Goal: Information Seeking & Learning: Learn about a topic

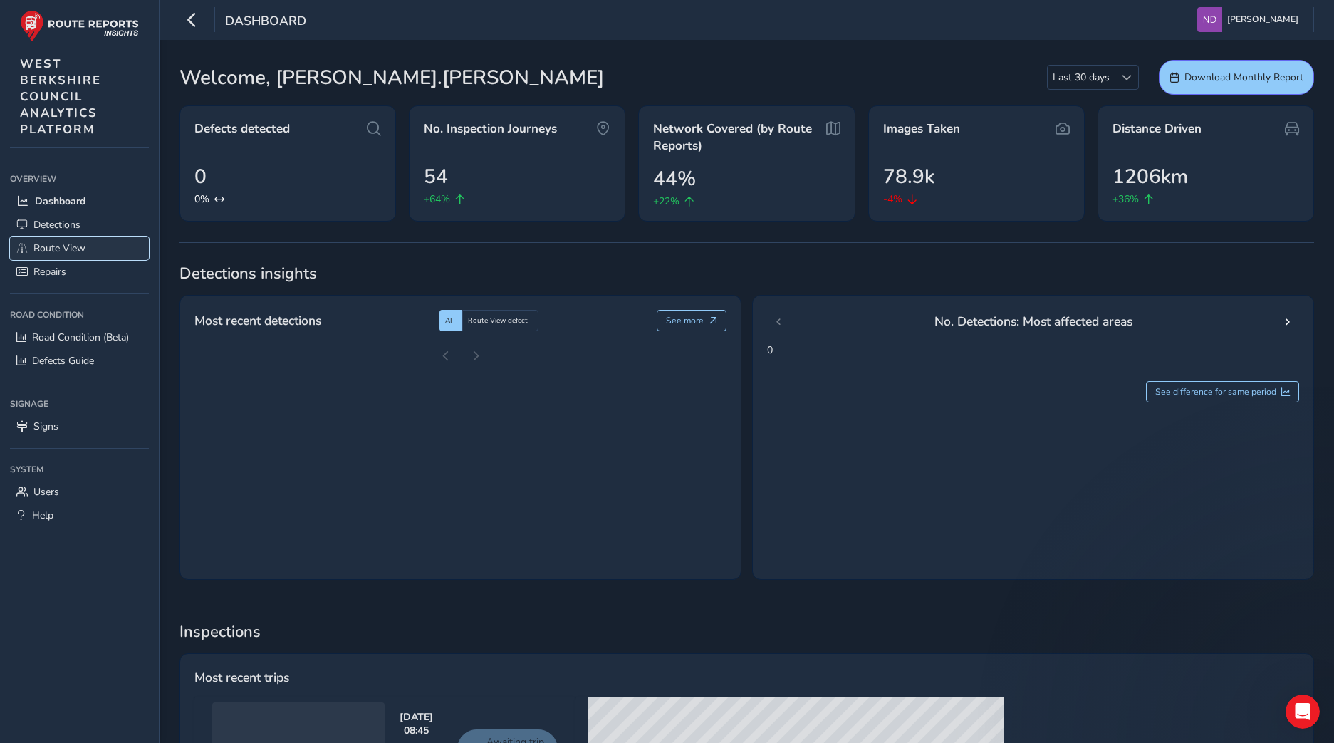
click at [60, 251] on span "Route View" at bounding box center [59, 248] width 52 height 14
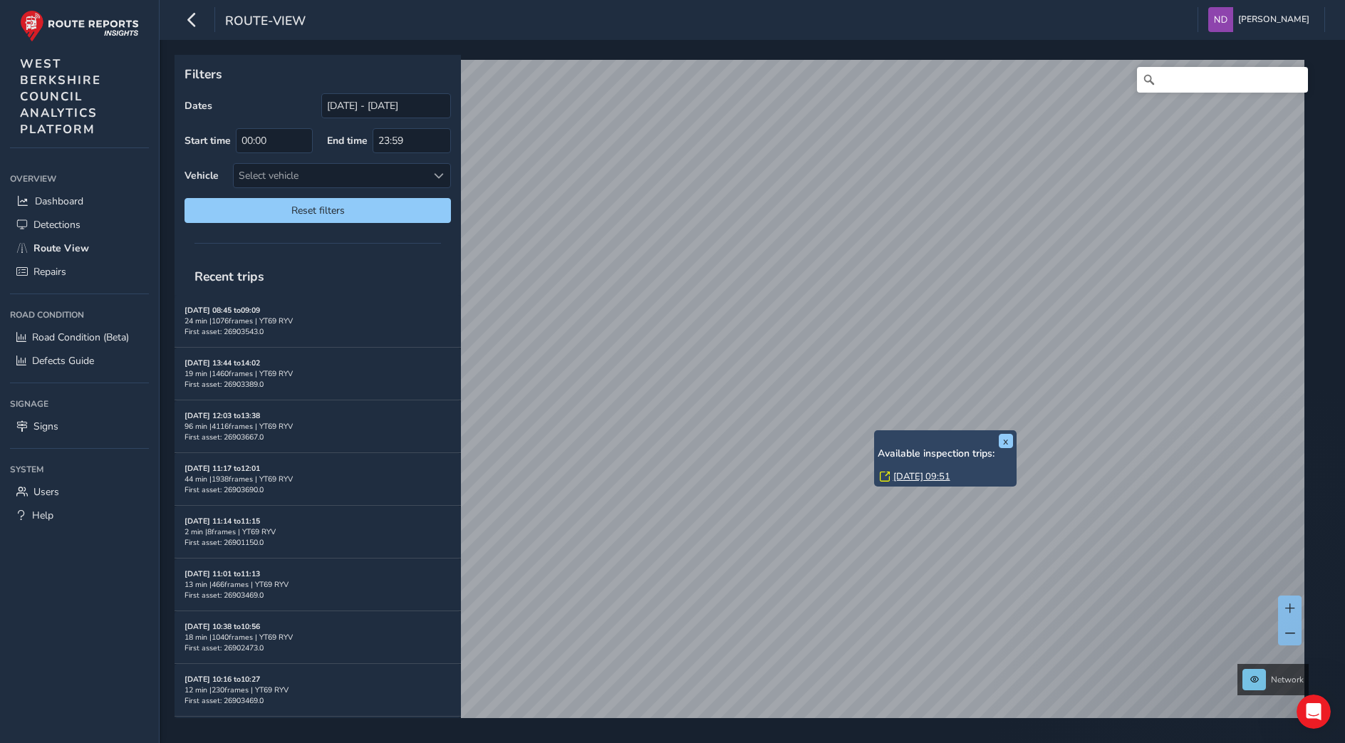
click at [910, 479] on link "[DATE] 09:51" at bounding box center [921, 476] width 57 height 13
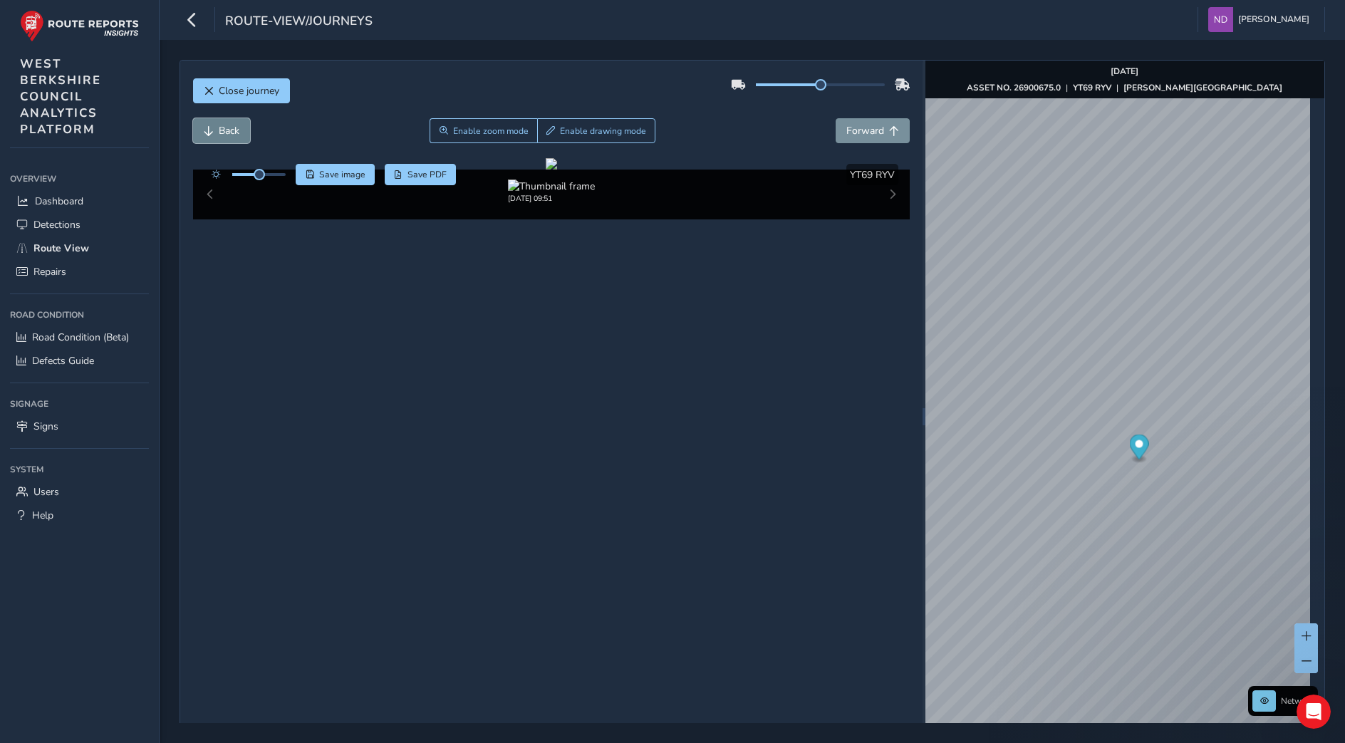
click at [217, 128] on button "Back" at bounding box center [221, 130] width 57 height 25
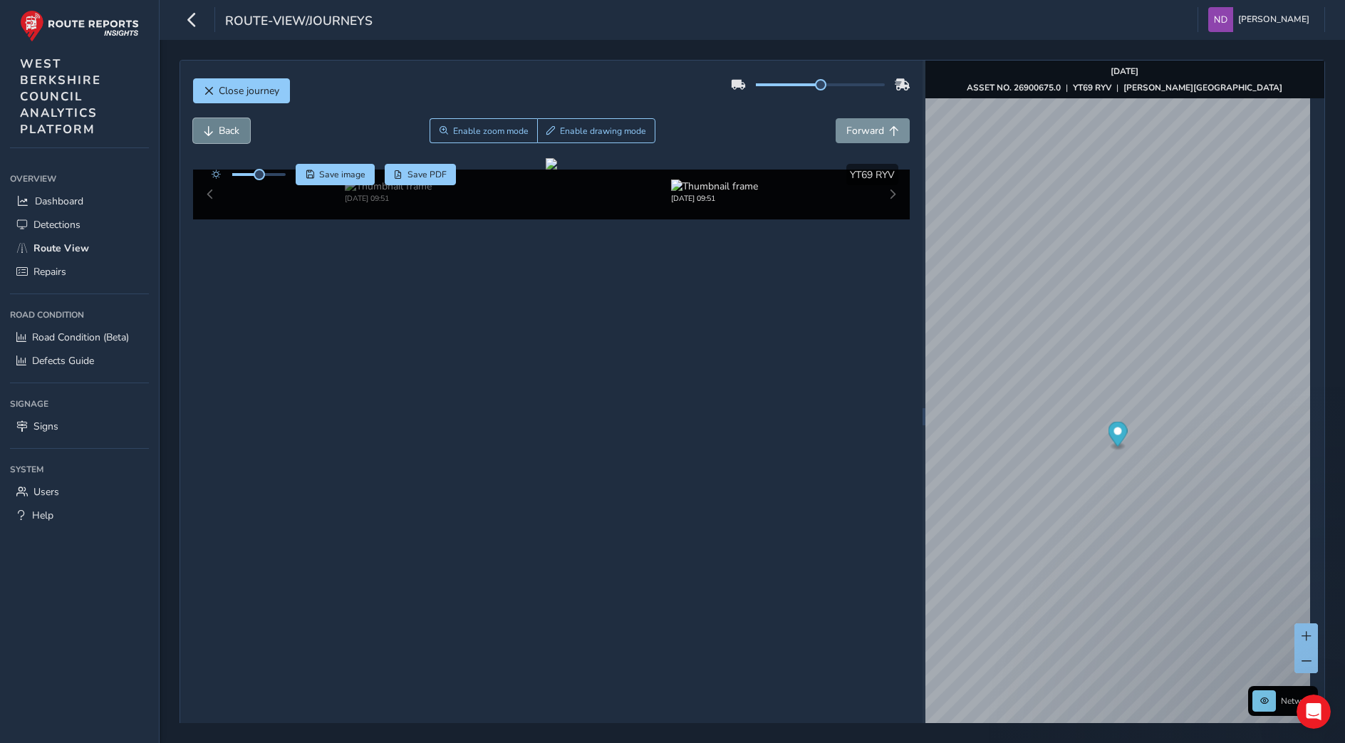
click at [217, 128] on button "Back" at bounding box center [221, 130] width 57 height 25
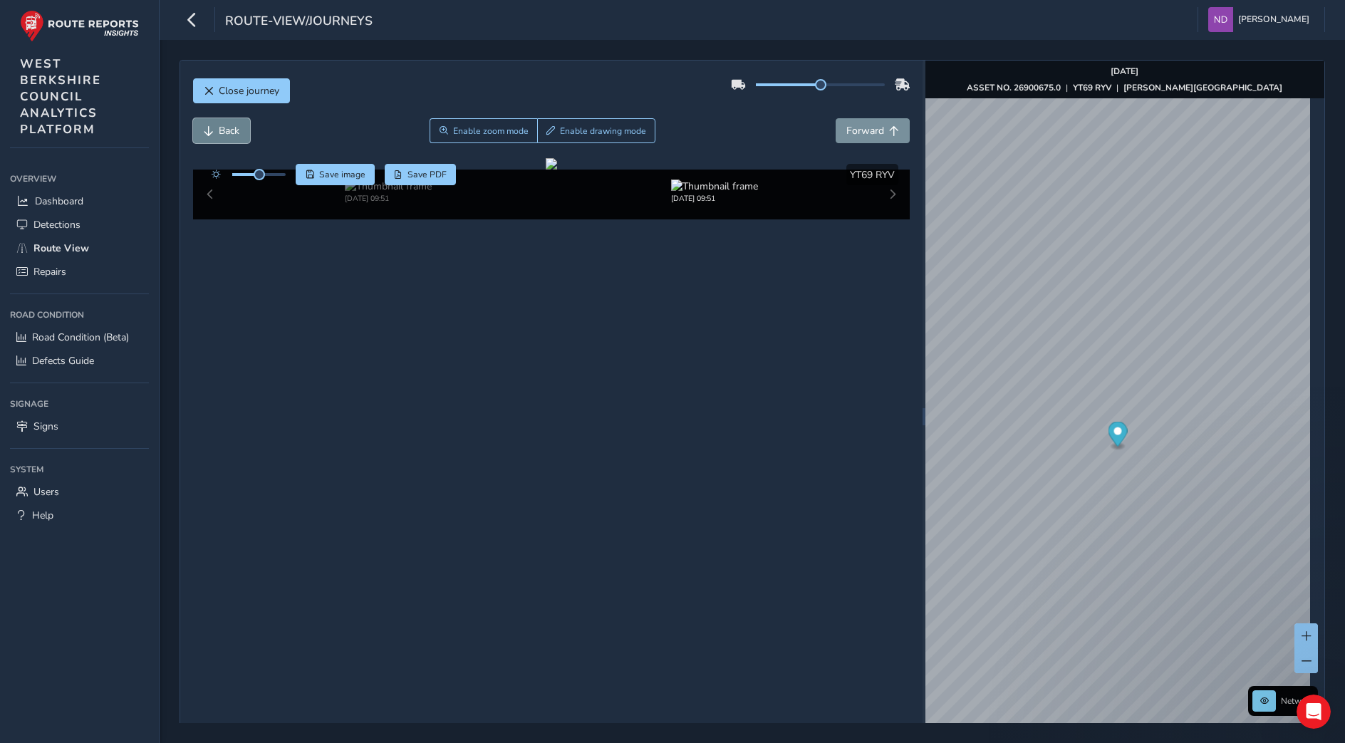
click at [217, 128] on button "Back" at bounding box center [221, 130] width 57 height 25
click at [872, 140] on button "Forward" at bounding box center [872, 130] width 74 height 25
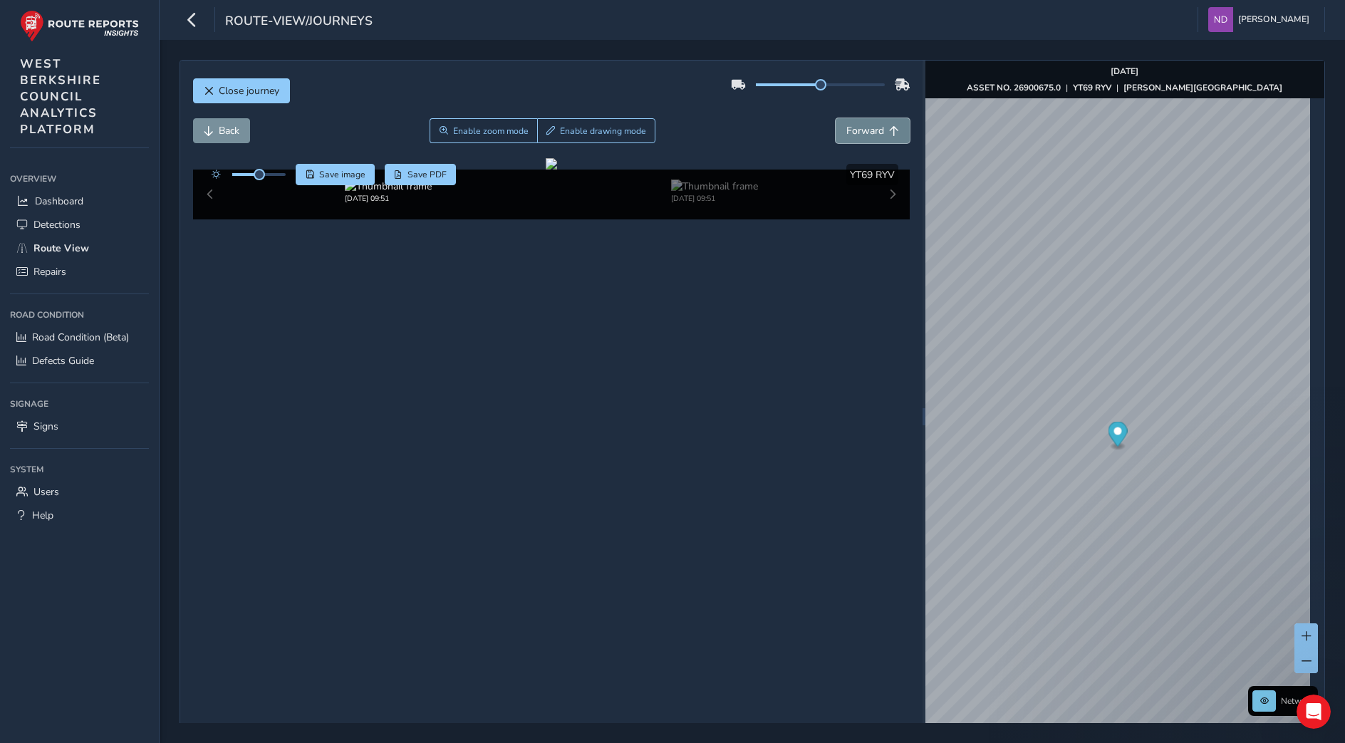
click at [872, 140] on button "Forward" at bounding box center [872, 130] width 74 height 25
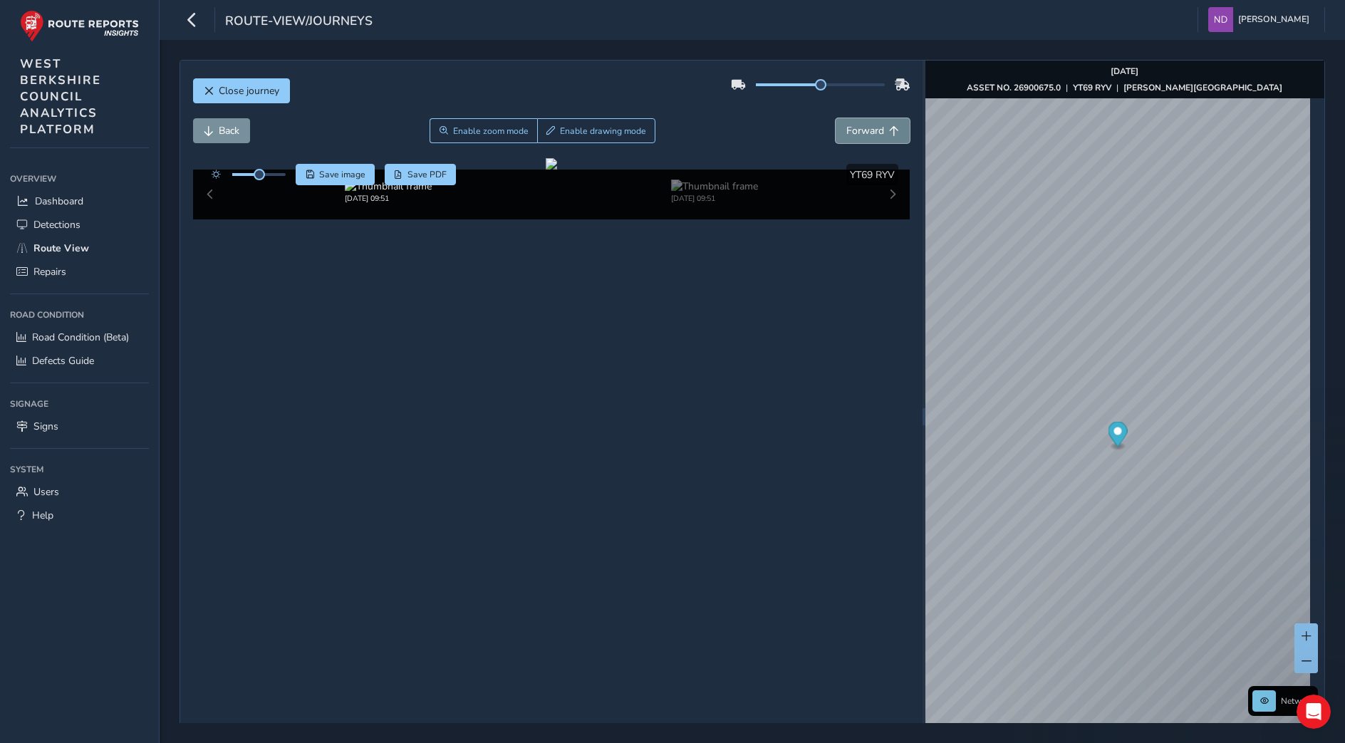
click at [872, 140] on button "Forward" at bounding box center [872, 130] width 74 height 25
click at [217, 95] on button "Close journey" at bounding box center [241, 90] width 97 height 25
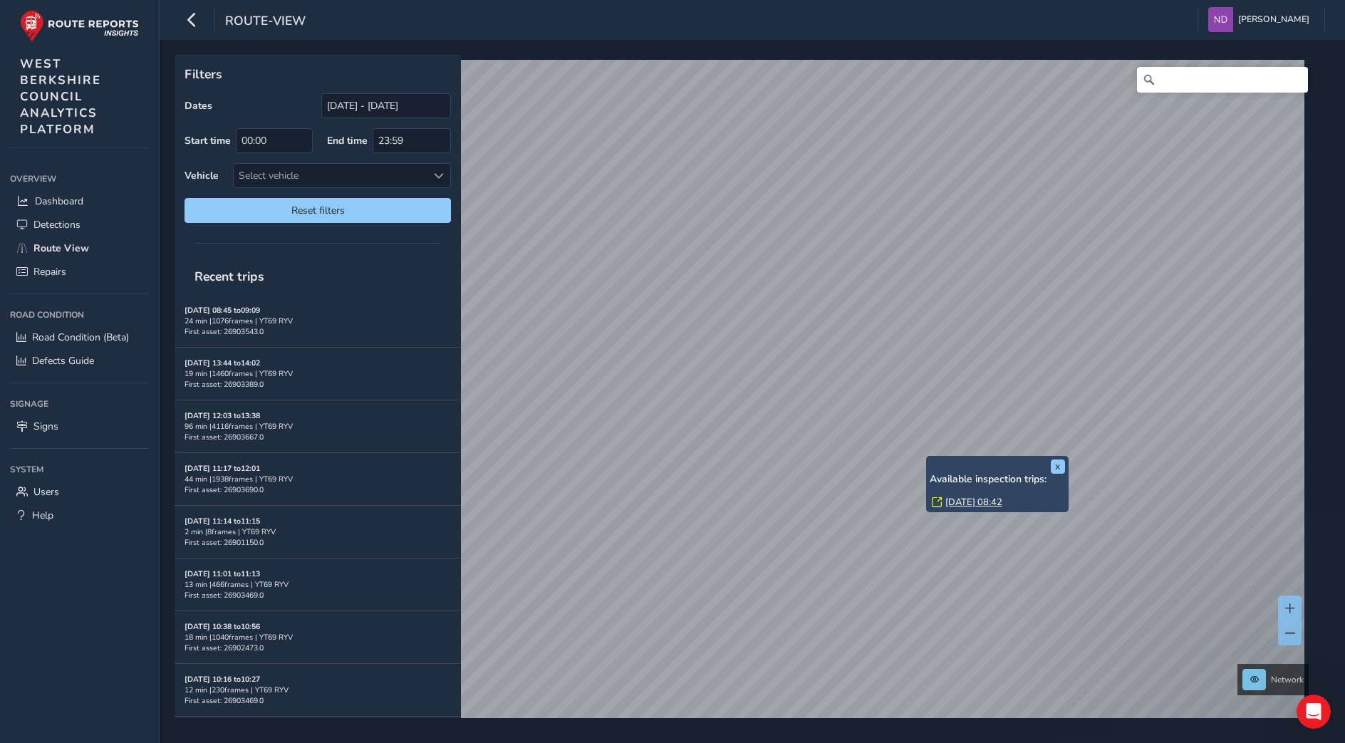
click at [953, 509] on div "x Available inspection trips: [DATE] 08:42 Filters Dates [DATE] - [DATE] Start …" at bounding box center [747, 386] width 1145 height 663
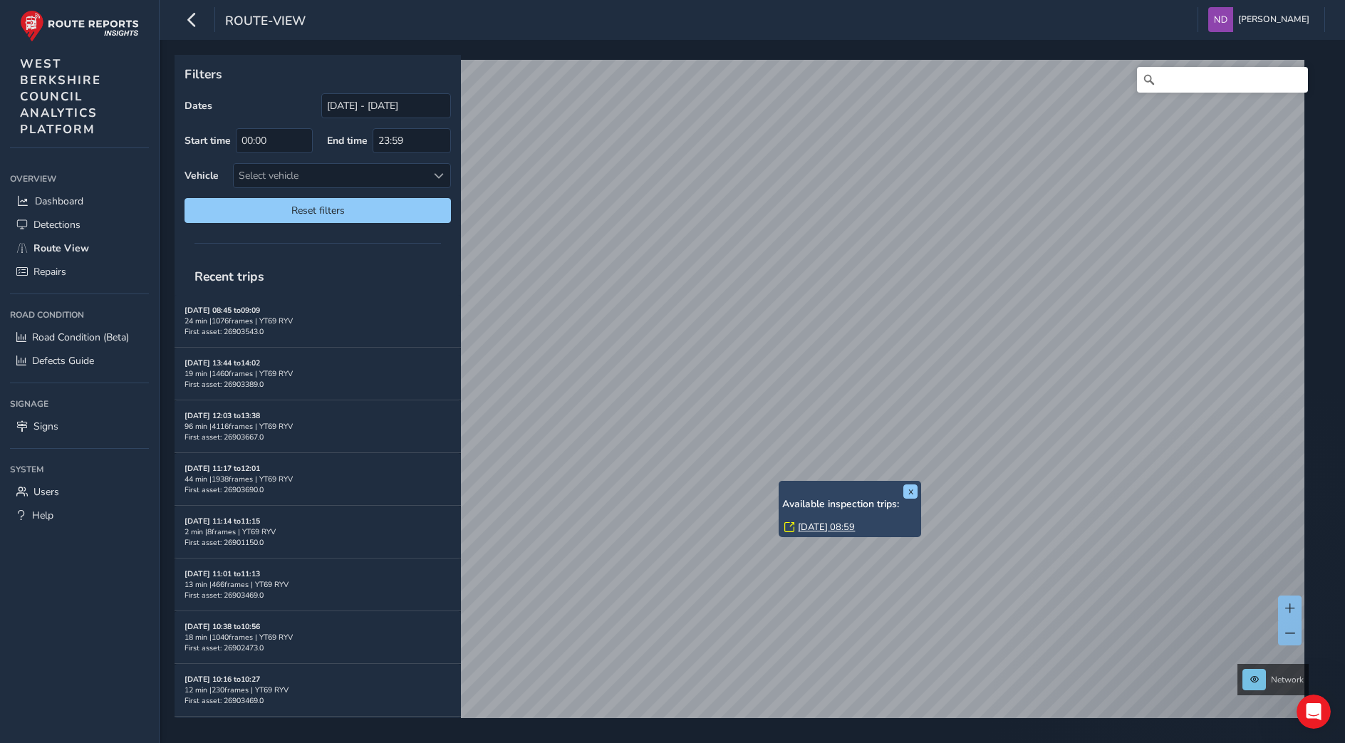
click at [805, 526] on link "[DATE] 08:59" at bounding box center [826, 527] width 57 height 13
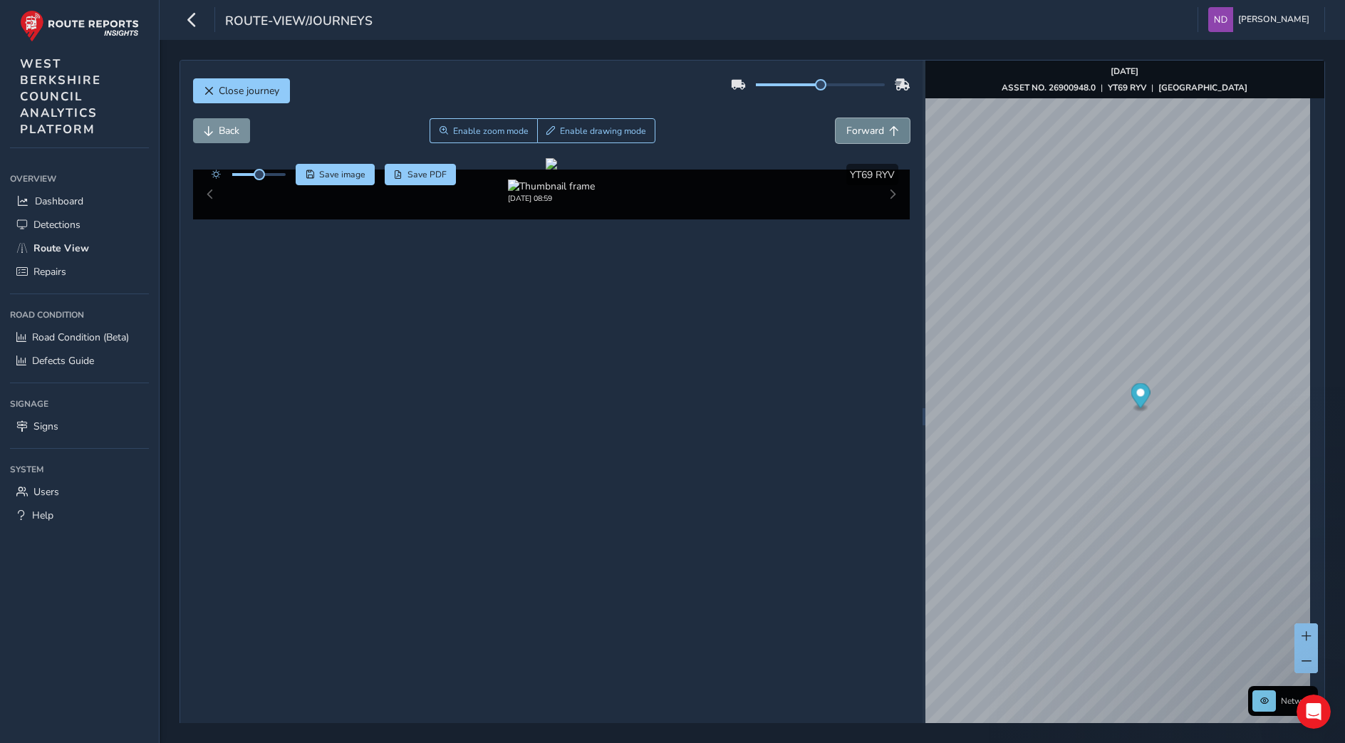
click at [868, 136] on span "Forward" at bounding box center [865, 131] width 38 height 14
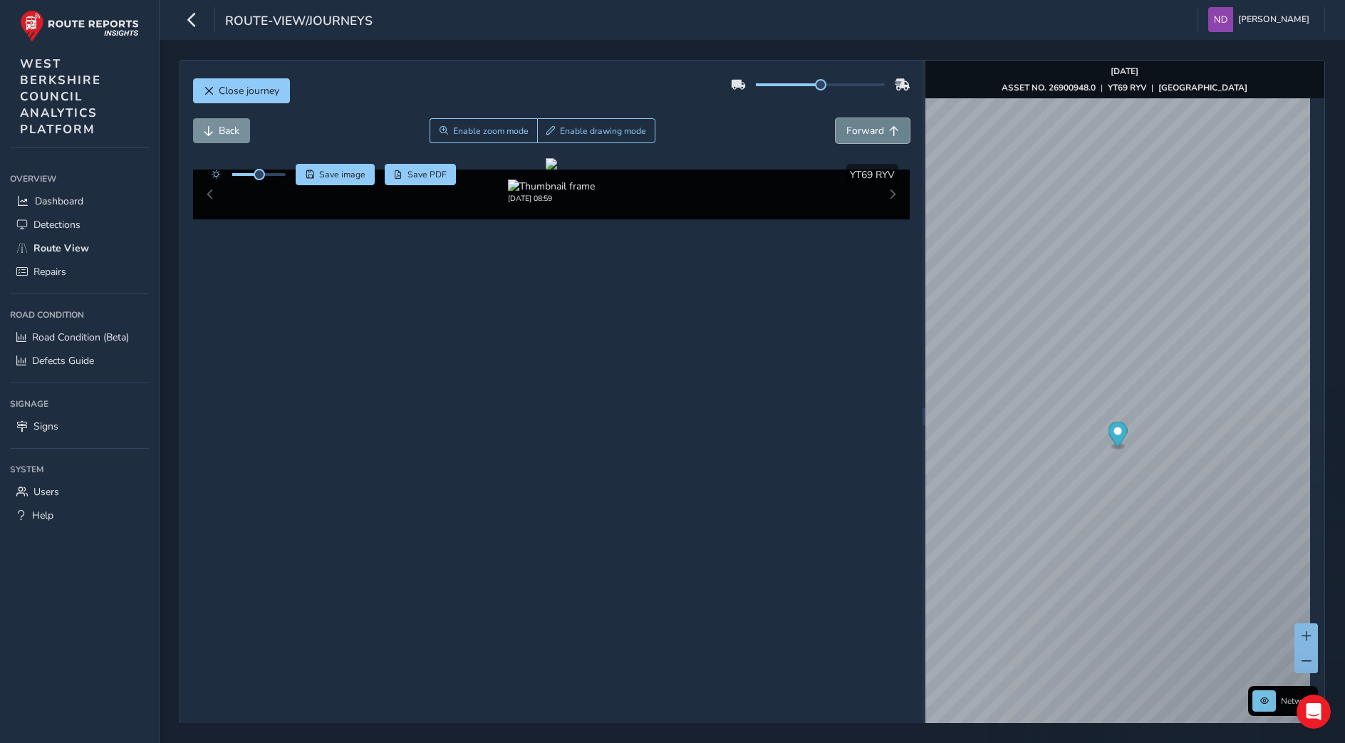
click at [868, 136] on span "Forward" at bounding box center [865, 131] width 38 height 14
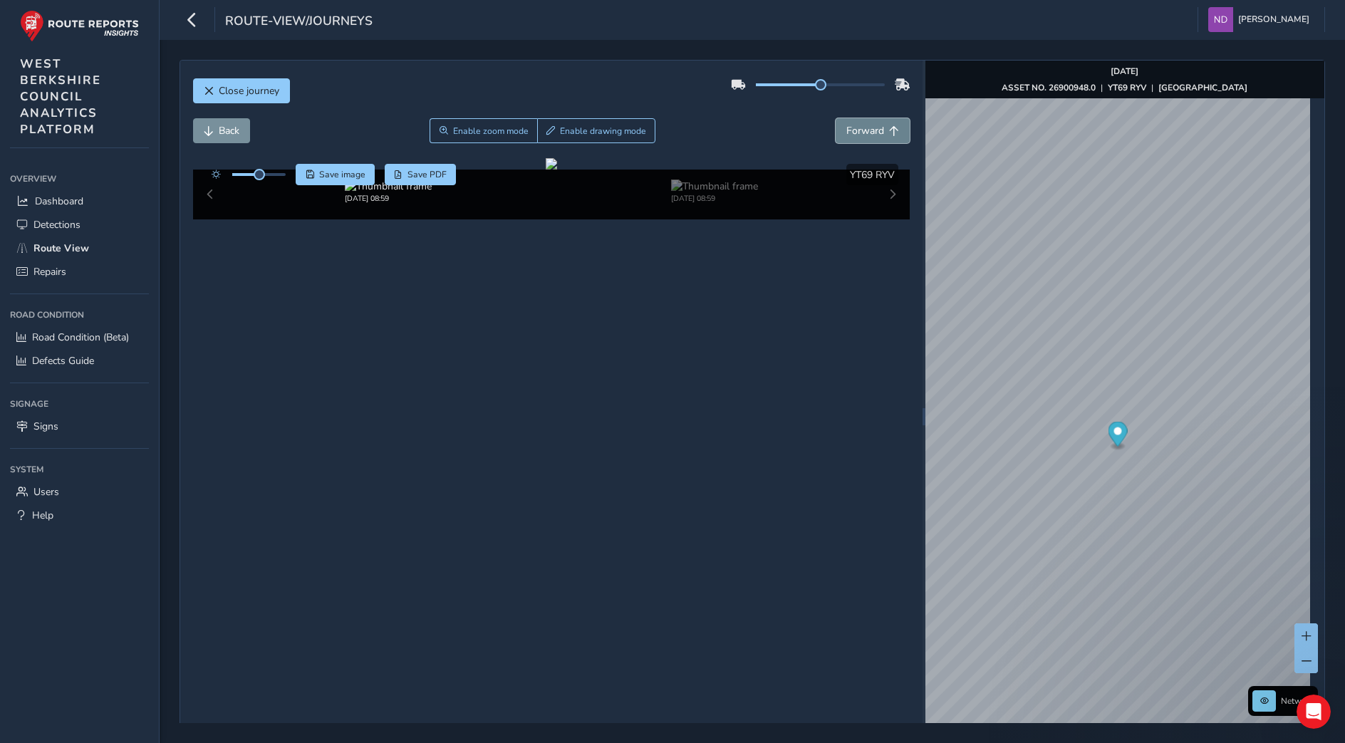
click at [868, 136] on span "Forward" at bounding box center [865, 131] width 38 height 14
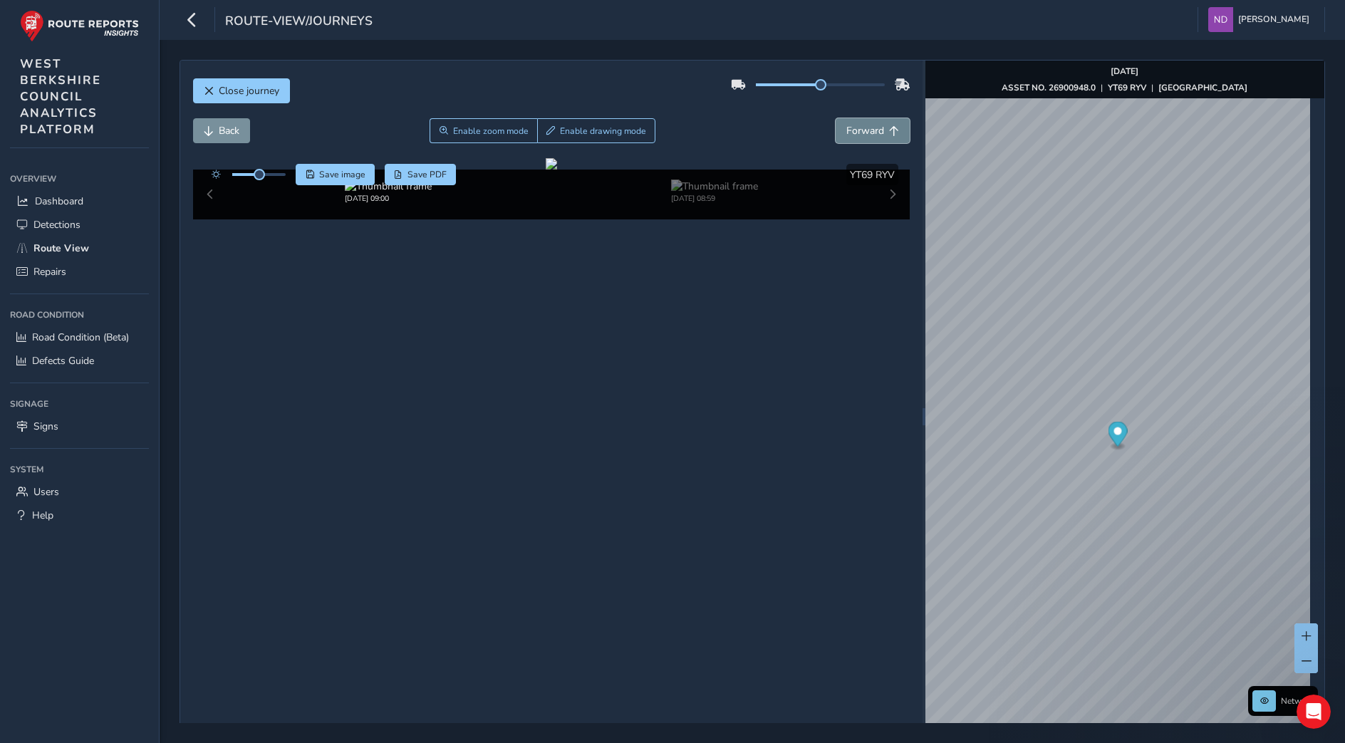
click at [868, 136] on span "Forward" at bounding box center [865, 131] width 38 height 14
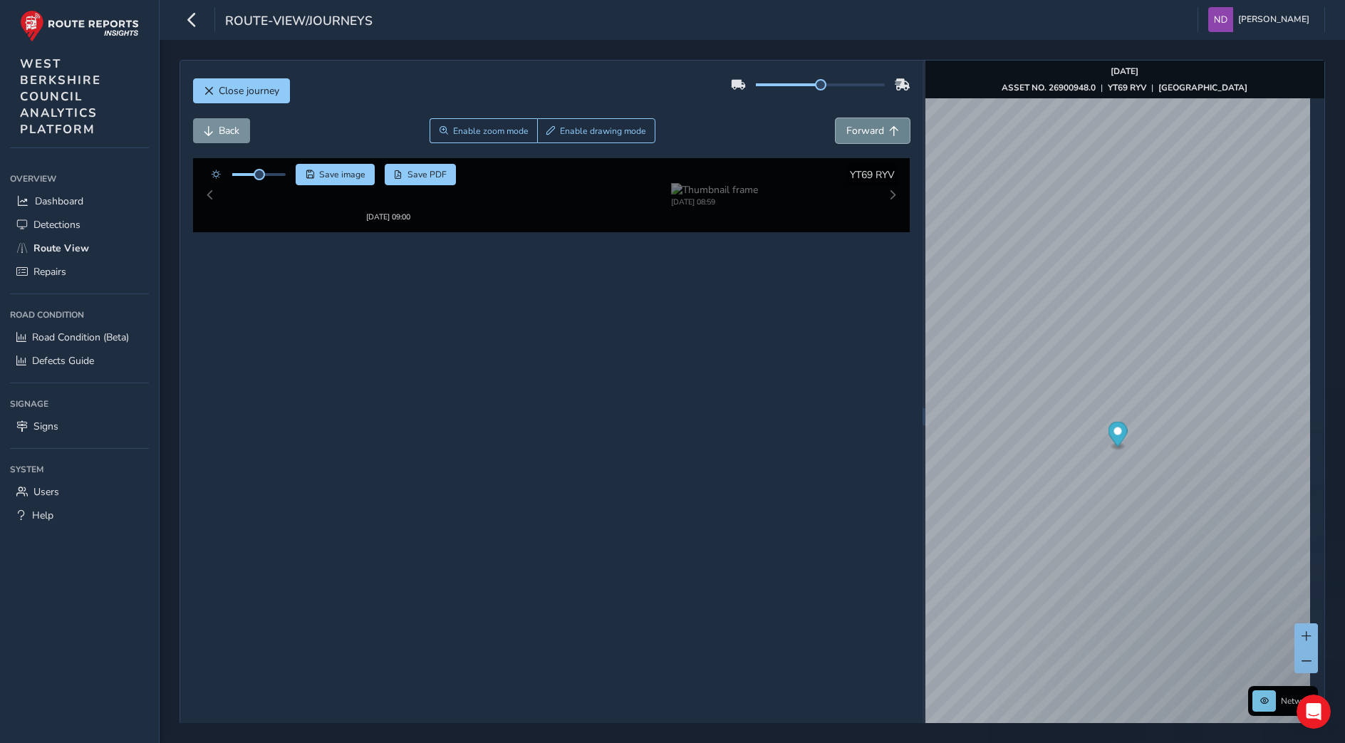
click at [868, 136] on span "Forward" at bounding box center [865, 131] width 38 height 14
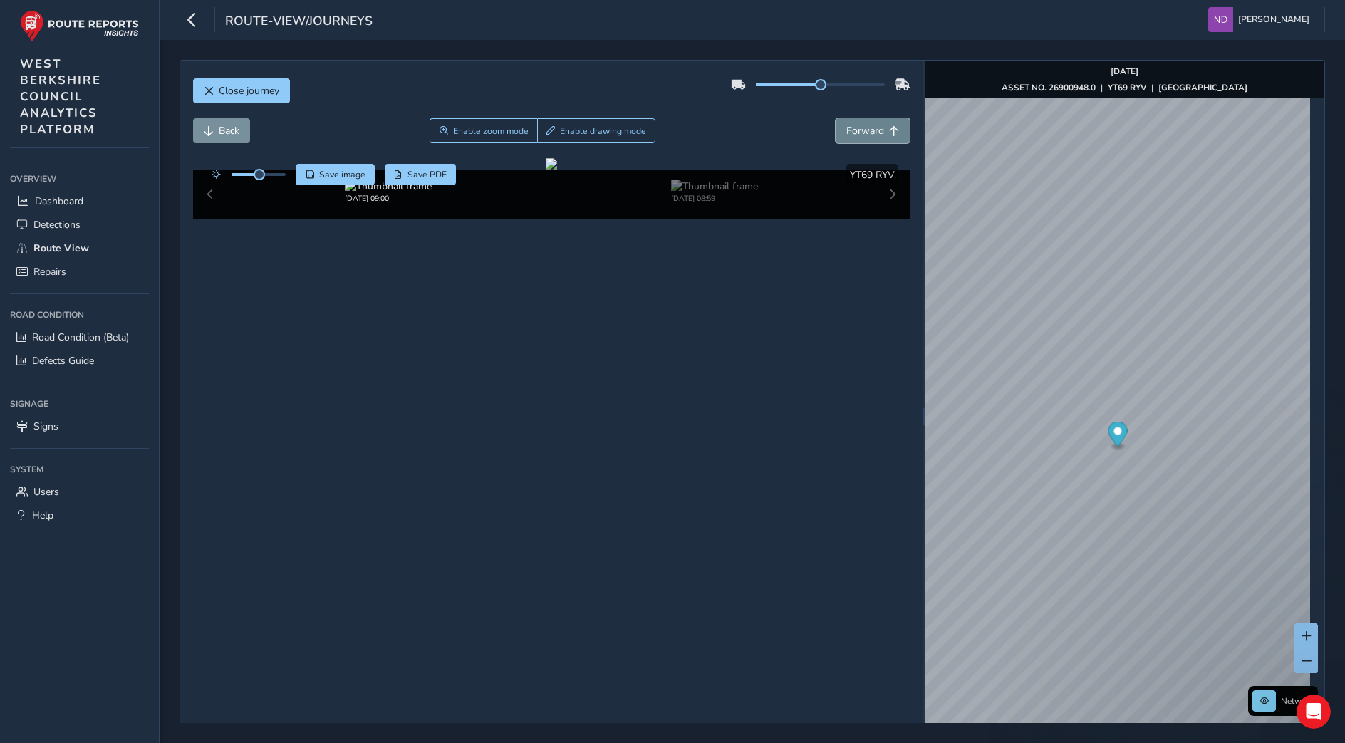
click at [868, 136] on span "Forward" at bounding box center [865, 131] width 38 height 14
click at [222, 83] on button "Close journey" at bounding box center [241, 90] width 97 height 25
